Goal: Task Accomplishment & Management: Use online tool/utility

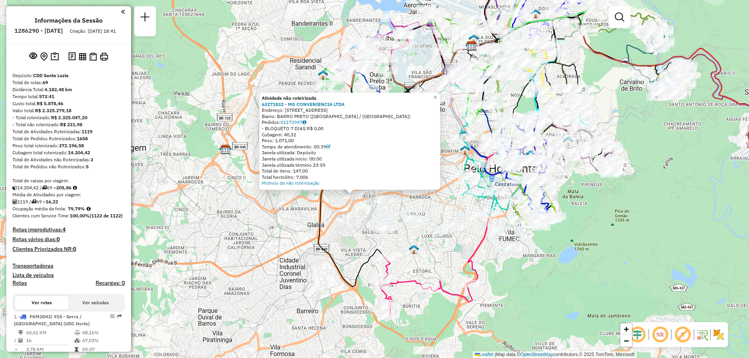
scroll to position [87, 0]
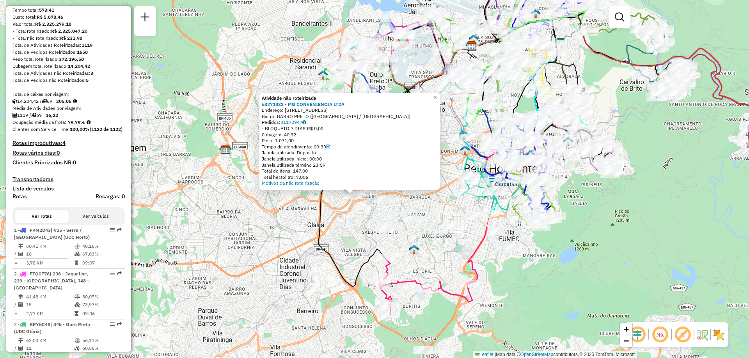
click at [342, 224] on div "Atividade não roteirizada 63271832 - MG CONVENIENCIA LTDA Endereço: [STREET_ADD…" at bounding box center [374, 179] width 749 height 358
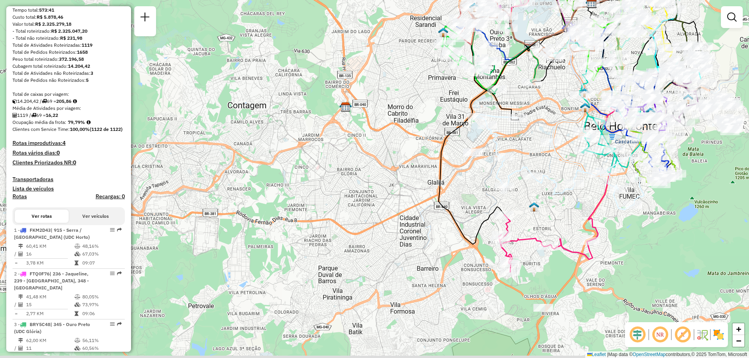
drag, startPoint x: 676, startPoint y: 218, endPoint x: 553, endPoint y: 193, distance: 125.2
click at [553, 193] on icon at bounding box center [560, 162] width 167 height 95
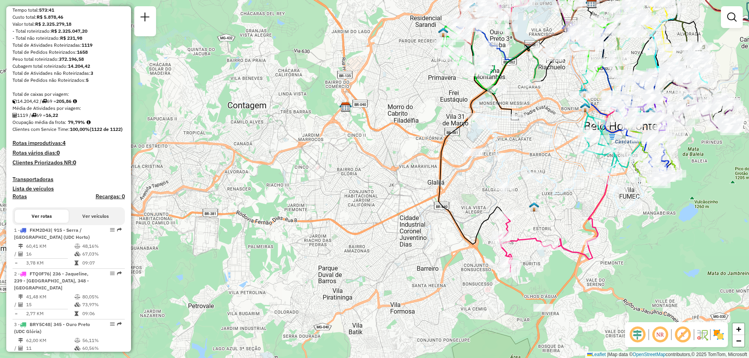
click at [718, 335] on img at bounding box center [718, 335] width 12 height 12
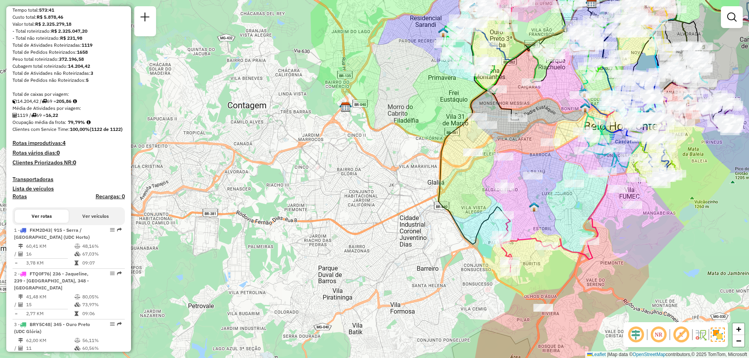
click at [718, 335] on img at bounding box center [717, 335] width 14 height 14
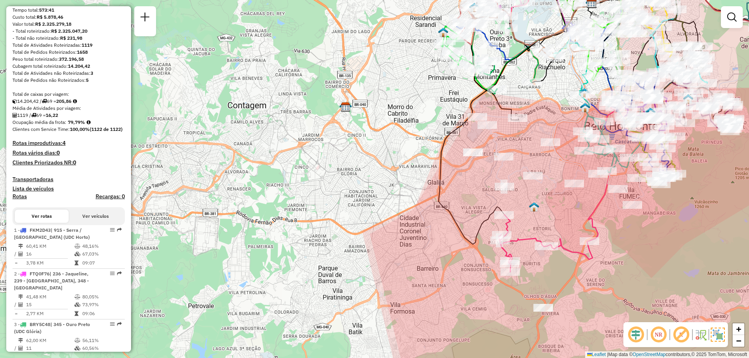
click at [718, 335] on img at bounding box center [717, 335] width 14 height 14
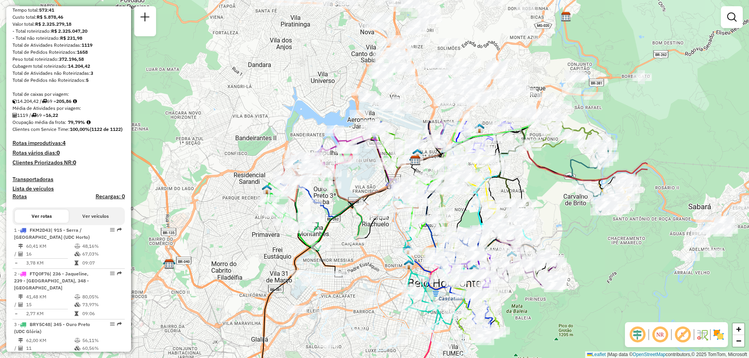
drag, startPoint x: 534, startPoint y: 131, endPoint x: 358, endPoint y: 288, distance: 236.1
click at [358, 288] on div "Janela de atendimento Grade de atendimento Capacidade Transportadoras Veículos …" at bounding box center [374, 179] width 749 height 358
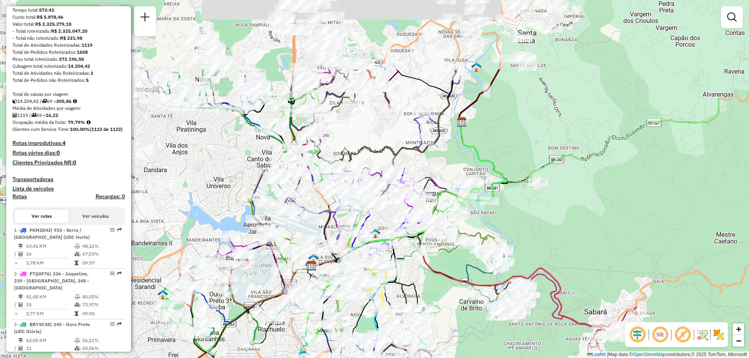
drag, startPoint x: 565, startPoint y: 224, endPoint x: 461, endPoint y: 331, distance: 148.6
click at [461, 331] on div "Rota 20 - Placa PWI2D86 63230598 - BAR DO [PERSON_NAME] de atendimento Grade de…" at bounding box center [374, 179] width 749 height 358
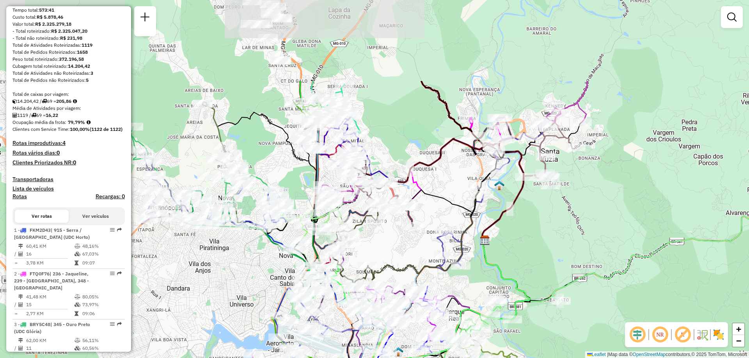
drag, startPoint x: 402, startPoint y: 114, endPoint x: 424, endPoint y: 231, distance: 119.1
click at [424, 231] on div "Rota 20 - Placa PWI2D86 63230598 - BAR DO [PERSON_NAME] de atendimento Grade de…" at bounding box center [374, 179] width 749 height 358
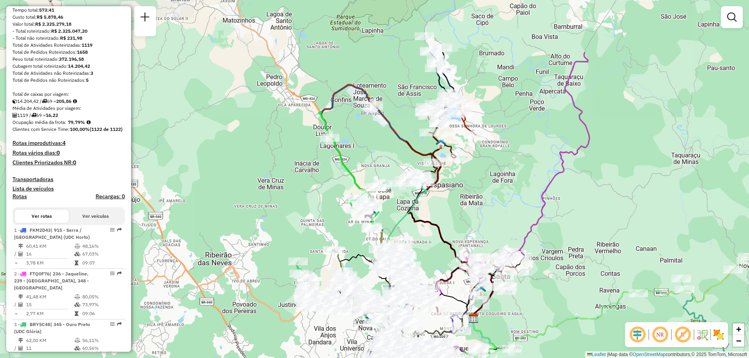
drag, startPoint x: 448, startPoint y: 121, endPoint x: 468, endPoint y: 205, distance: 86.5
click at [468, 205] on div "Rota 20 - Placa PWI2D86 63230598 - BAR DO [PERSON_NAME] de atendimento Grade de…" at bounding box center [374, 179] width 749 height 358
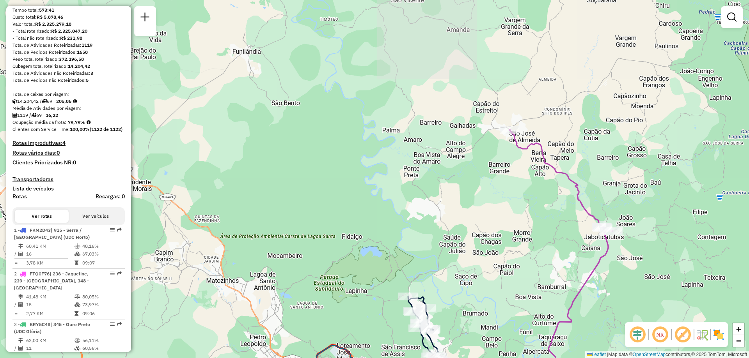
drag, startPoint x: 502, startPoint y: 99, endPoint x: 503, endPoint y: 264, distance: 164.9
click at [503, 264] on div "Rota 20 - Placa PWI2D86 63230598 - BAR DO [PERSON_NAME] de atendimento Grade de…" at bounding box center [374, 179] width 749 height 358
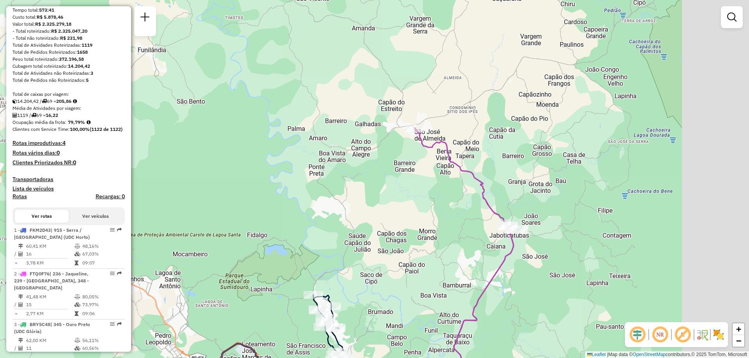
drag, startPoint x: 514, startPoint y: 238, endPoint x: 418, endPoint y: 217, distance: 98.2
click at [418, 217] on div "Rota 20 - Placa PWI2D86 63230598 - BAR DO [PERSON_NAME] de atendimento Grade de…" at bounding box center [374, 179] width 749 height 358
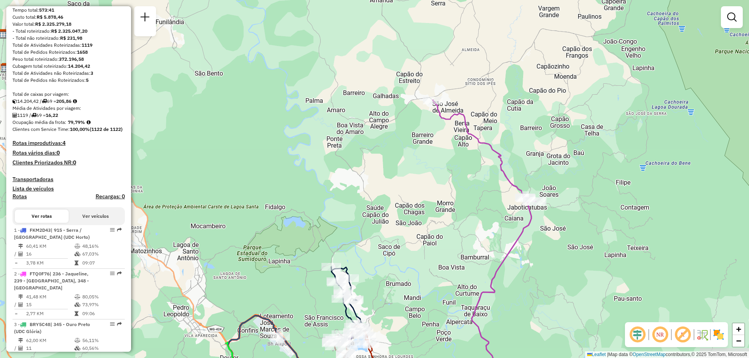
drag, startPoint x: 384, startPoint y: 258, endPoint x: 403, endPoint y: 229, distance: 34.7
click at [403, 229] on div "Rota 20 - Placa PWI2D86 63230598 - BAR DO [PERSON_NAME] de atendimento Grade de…" at bounding box center [374, 179] width 749 height 358
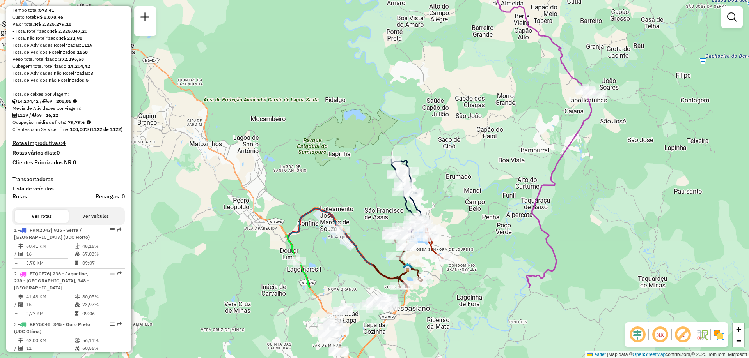
drag, startPoint x: 359, startPoint y: 235, endPoint x: 418, endPoint y: 129, distance: 121.5
click at [418, 129] on div "Rota 20 - Placa PWI2D86 63230598 - BAR DO [PERSON_NAME] de atendimento Grade de…" at bounding box center [374, 179] width 749 height 358
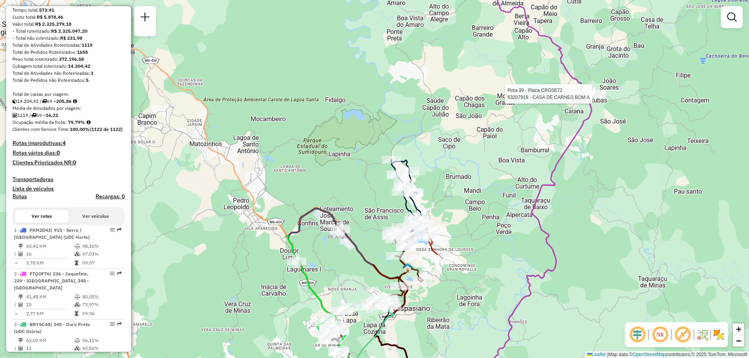
select select "**********"
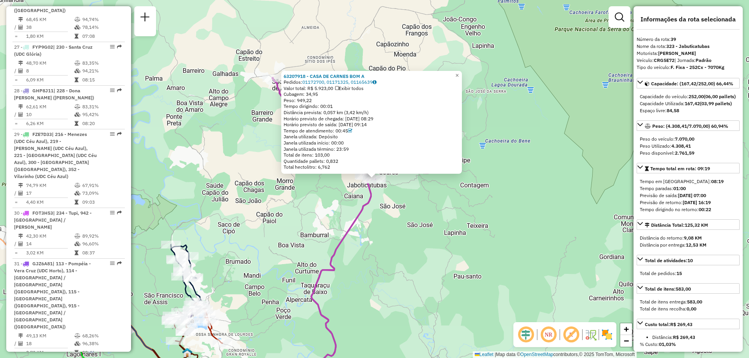
scroll to position [2288, 0]
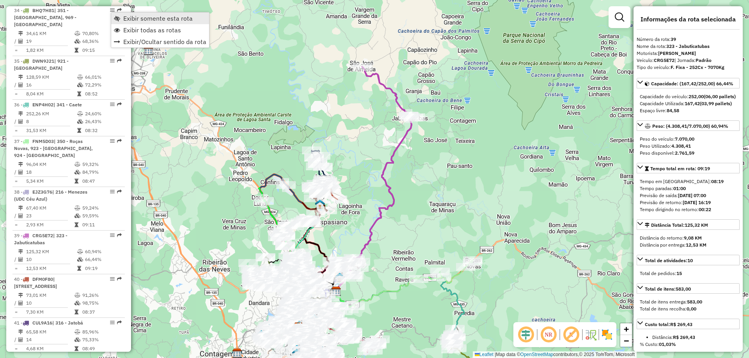
click at [154, 21] on span "Exibir somente esta rota" at bounding box center [157, 18] width 69 height 6
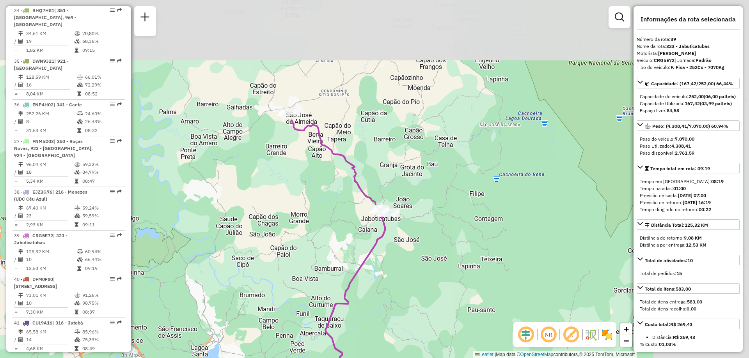
drag, startPoint x: 416, startPoint y: 110, endPoint x: 303, endPoint y: 274, distance: 199.5
click at [303, 274] on div "Janela de atendimento Grade de atendimento Capacidade Transportadoras Veículos …" at bounding box center [374, 179] width 749 height 358
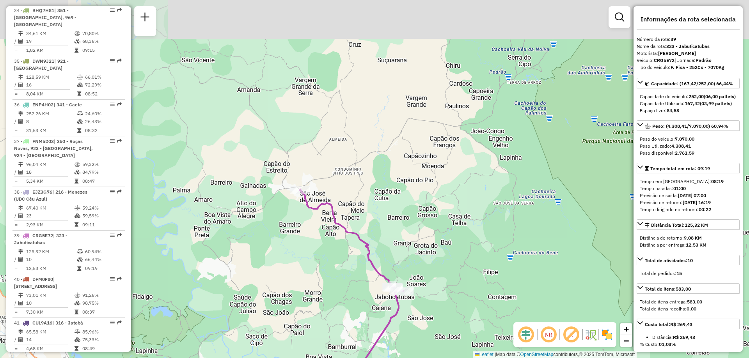
drag, startPoint x: 283, startPoint y: 203, endPoint x: 297, endPoint y: 273, distance: 71.1
click at [297, 273] on div "Janela de atendimento Grade de atendimento Capacidade Transportadoras Veículos …" at bounding box center [374, 179] width 749 height 358
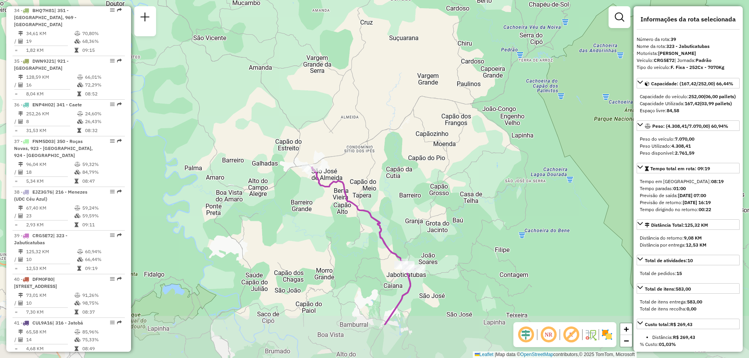
drag, startPoint x: 379, startPoint y: 326, endPoint x: 345, endPoint y: 247, distance: 85.4
click at [345, 247] on div "Janela de atendimento Grade de atendimento Capacidade Transportadoras Veículos …" at bounding box center [374, 179] width 749 height 358
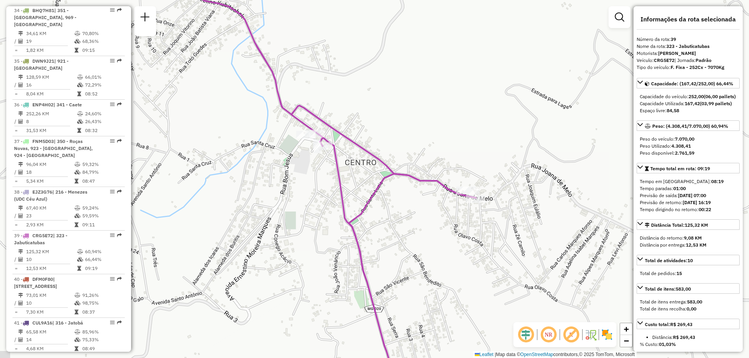
drag, startPoint x: 391, startPoint y: 234, endPoint x: 402, endPoint y: 235, distance: 10.1
click at [402, 235] on div "Janela de atendimento Grade de atendimento Capacidade Transportadoras Veículos …" at bounding box center [374, 179] width 749 height 358
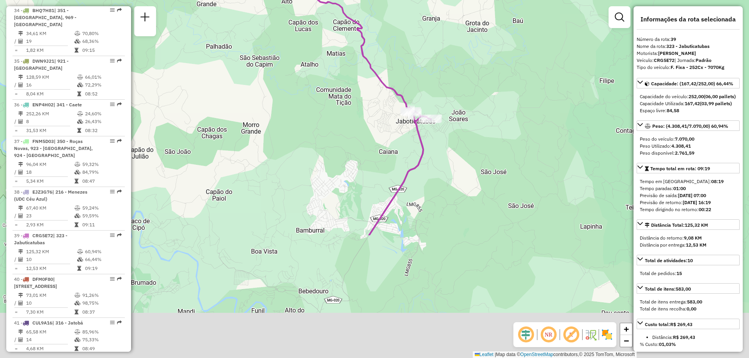
drag, startPoint x: 366, startPoint y: 312, endPoint x: 398, endPoint y: 146, distance: 169.2
click at [398, 146] on div "Janela de atendimento Grade de atendimento Capacidade Transportadoras Veículos …" at bounding box center [374, 179] width 749 height 358
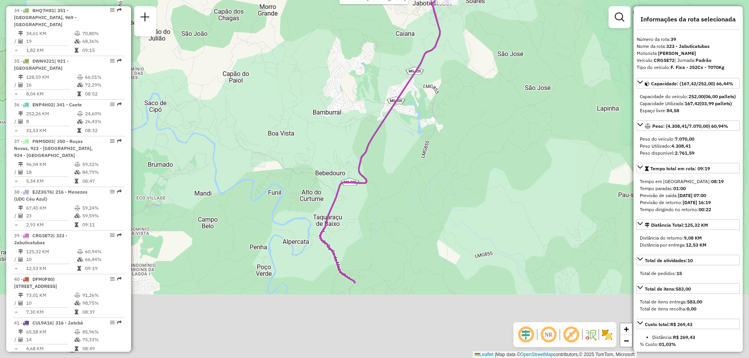
drag, startPoint x: 345, startPoint y: 211, endPoint x: 358, endPoint y: 100, distance: 111.5
click at [358, 100] on div "Rota 39 - Placa CRG5E72 63209642 - [PERSON_NAME] Janela de atendimento Grade de…" at bounding box center [374, 179] width 749 height 358
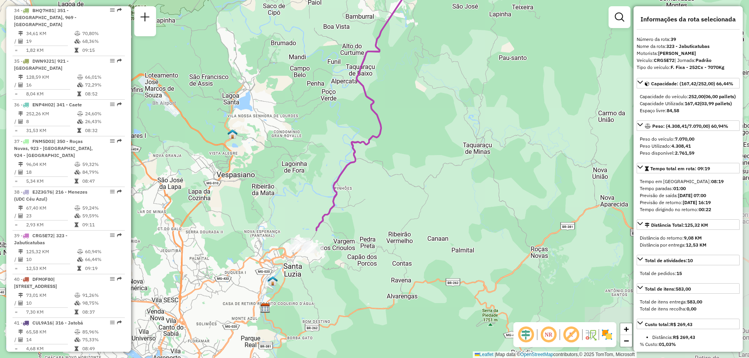
drag, startPoint x: 305, startPoint y: 268, endPoint x: 347, endPoint y: 103, distance: 170.2
click at [347, 103] on div "Rota 39 - Placa CRG5E72 63209642 - [PERSON_NAME] Janela de atendimento Grade de…" at bounding box center [374, 179] width 749 height 358
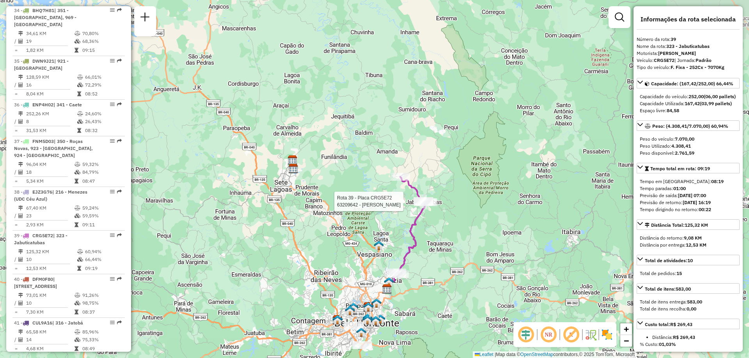
drag, startPoint x: 437, startPoint y: 175, endPoint x: 422, endPoint y: 263, distance: 89.0
click at [422, 263] on div "Rota 39 - Placa CRG5E72 63209642 - [PERSON_NAME] Janela de atendimento Grade de…" at bounding box center [374, 179] width 749 height 358
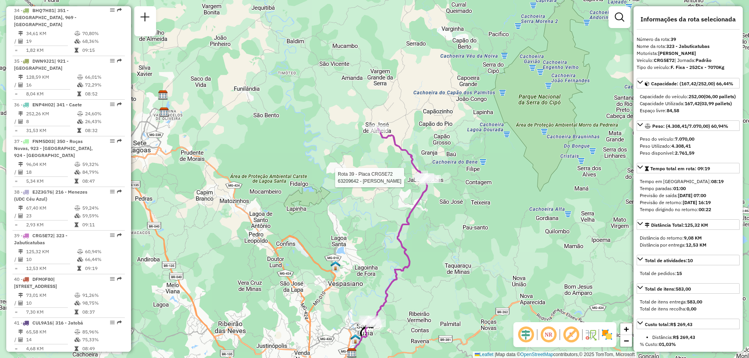
drag, startPoint x: 428, startPoint y: 232, endPoint x: 422, endPoint y: 269, distance: 37.9
click at [422, 269] on div "Rota 39 - Placa CRG5E72 63209642 - [PERSON_NAME] Janela de atendimento Grade de…" at bounding box center [374, 179] width 749 height 358
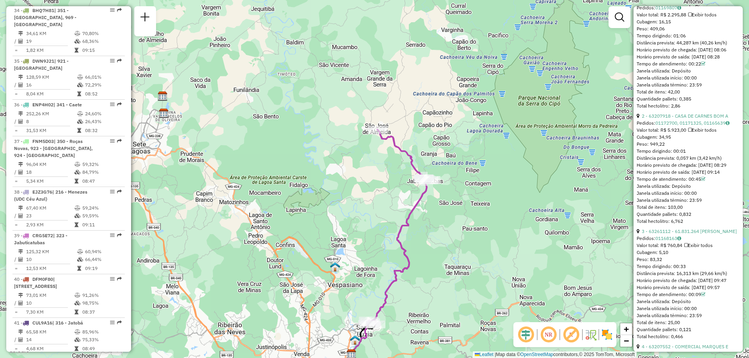
scroll to position [546, 0]
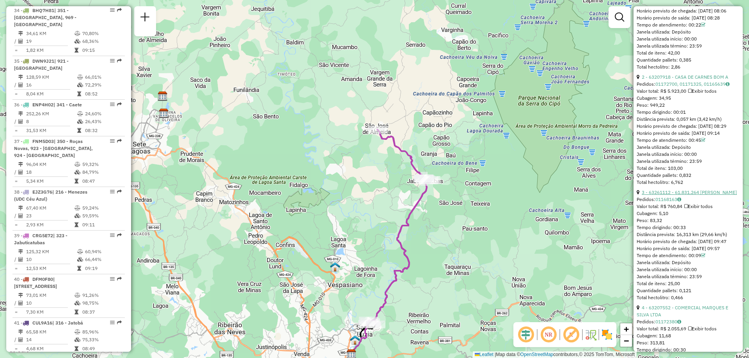
click at [690, 195] on link "3 - 63261112 - 61.831.264 [PERSON_NAME]" at bounding box center [688, 192] width 95 height 6
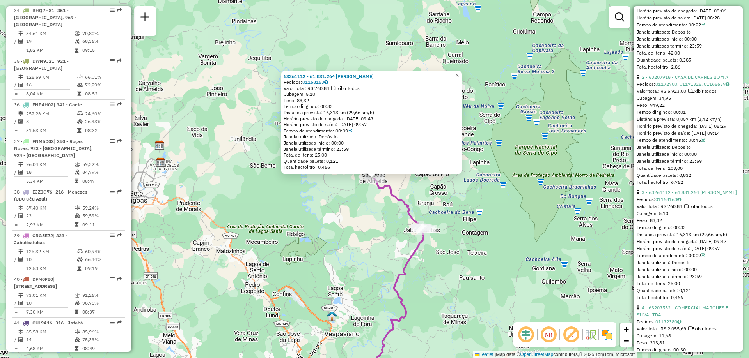
click at [458, 74] on span "×" at bounding box center [457, 75] width 4 height 7
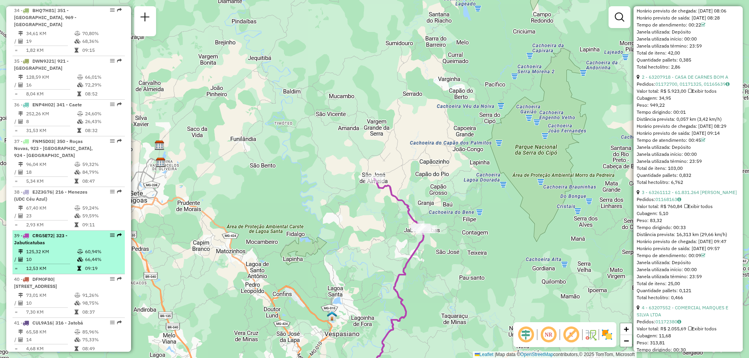
click at [92, 256] on td "66,44%" at bounding box center [103, 260] width 37 height 8
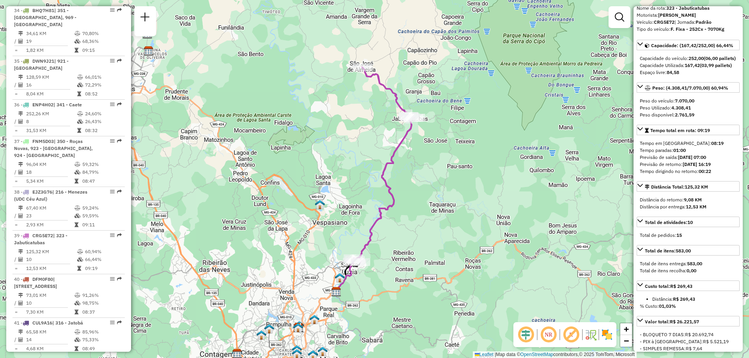
scroll to position [0, 0]
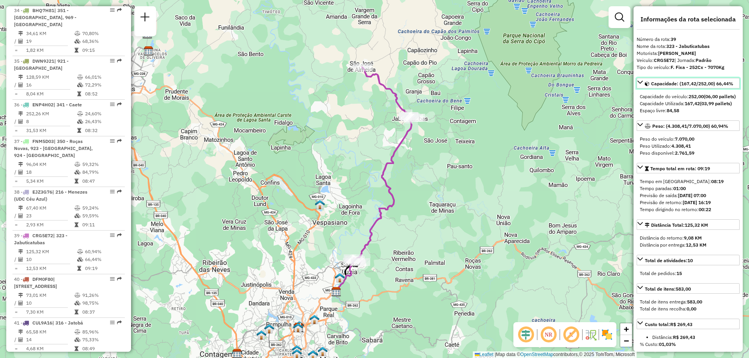
click at [685, 85] on span "Capacidade: (167,42/252,00) 66,44%" at bounding box center [692, 84] width 82 height 6
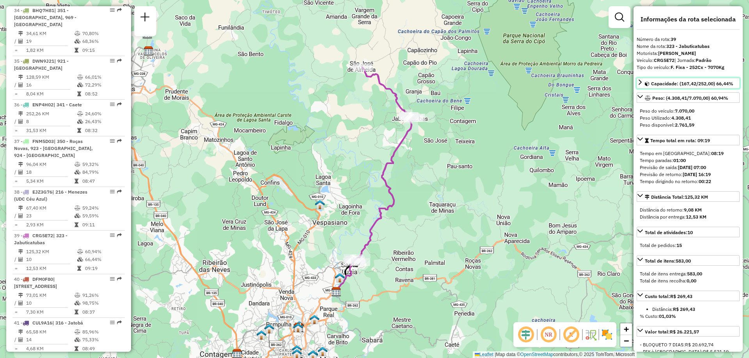
click at [685, 85] on span "Capacidade: (167,42/252,00) 66,44%" at bounding box center [692, 84] width 82 height 6
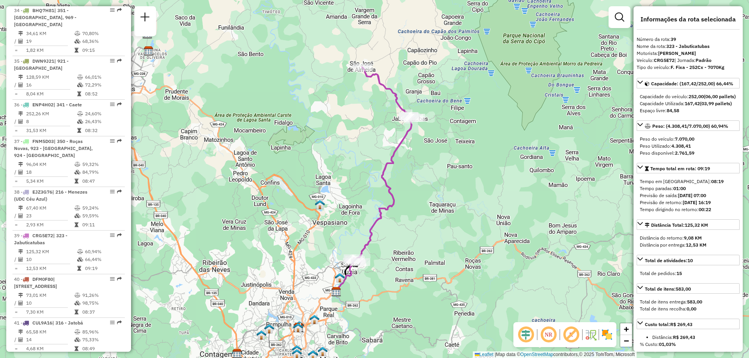
drag, startPoint x: 667, startPoint y: 252, endPoint x: 681, endPoint y: 219, distance: 36.3
click at [681, 219] on div "Capacidade: (167,42/252,00) 66,44% Capacidade do veículo: 252,00 (06,00 pallets…" at bounding box center [687, 253] width 103 height 351
click at [661, 206] on div "Previsão de retorno: [DATE] 16:19" at bounding box center [687, 202] width 97 height 7
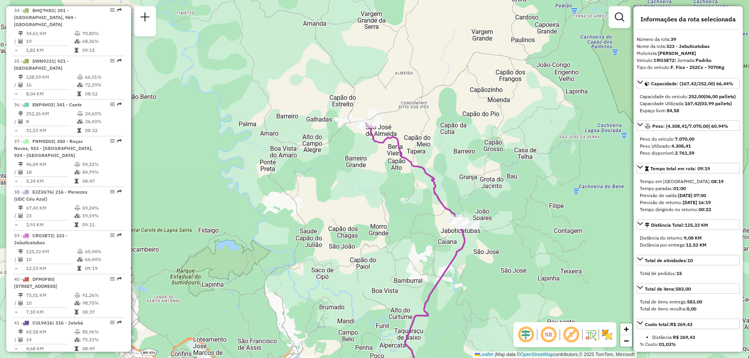
drag, startPoint x: 365, startPoint y: 84, endPoint x: 350, endPoint y: 158, distance: 75.9
click at [350, 158] on div "Janela de atendimento Grade de atendimento Capacidade Transportadoras Veículos …" at bounding box center [374, 179] width 749 height 358
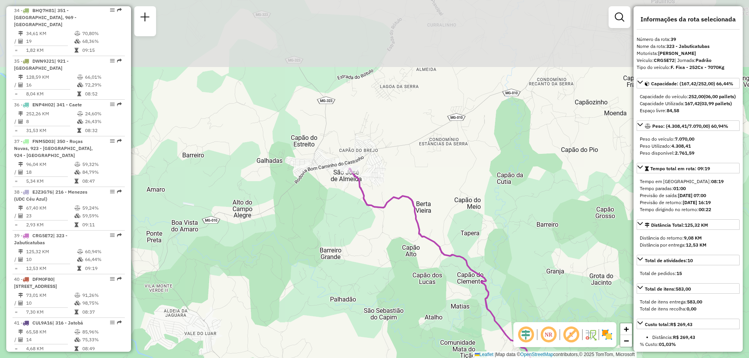
drag, startPoint x: 377, startPoint y: 122, endPoint x: 344, endPoint y: 207, distance: 91.7
click at [344, 207] on div "Janela de atendimento Grade de atendimento Capacidade Transportadoras Veículos …" at bounding box center [374, 179] width 749 height 358
